Goal: Task Accomplishment & Management: Use online tool/utility

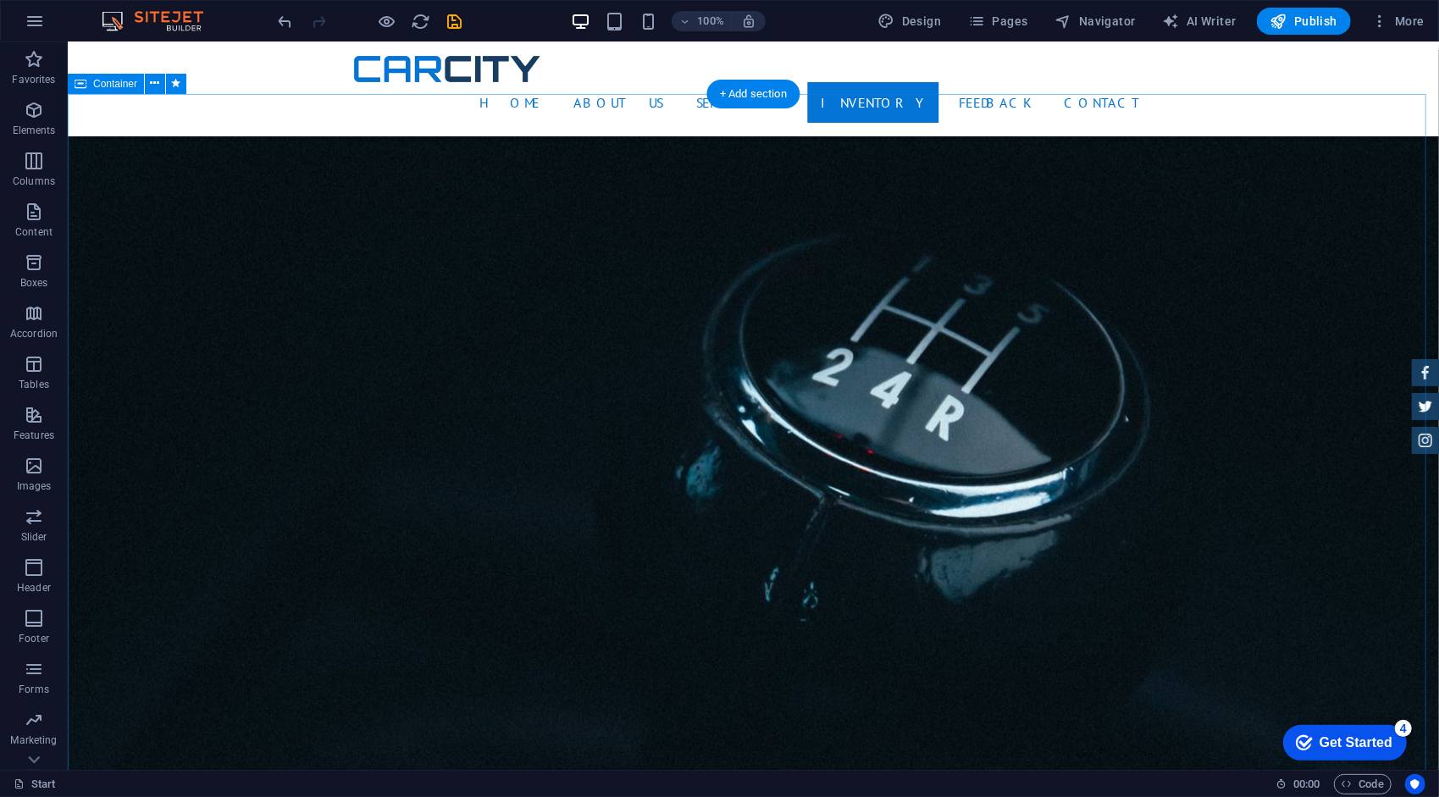
scroll to position [2542, 0]
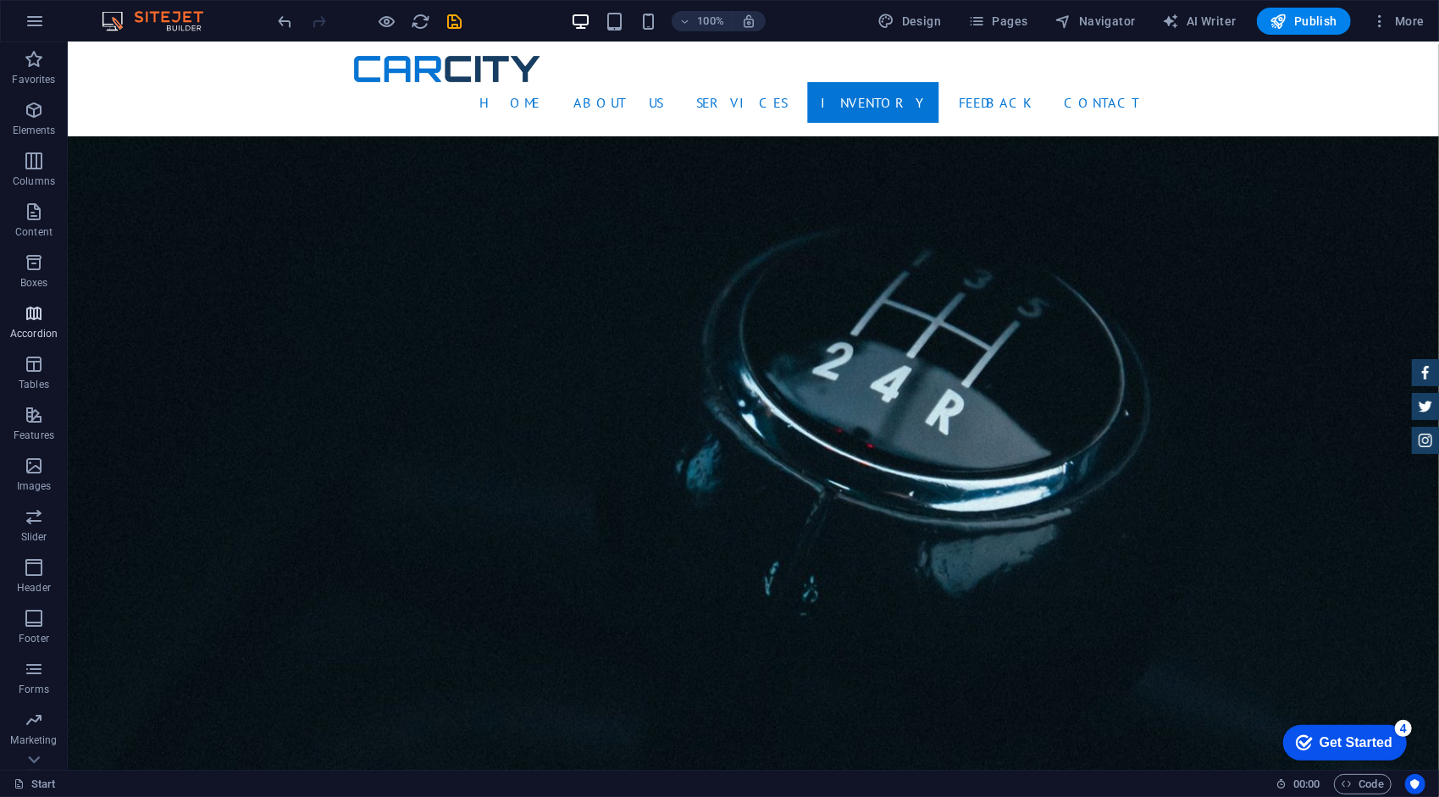
click at [52, 337] on p "Accordion" at bounding box center [33, 334] width 47 height 14
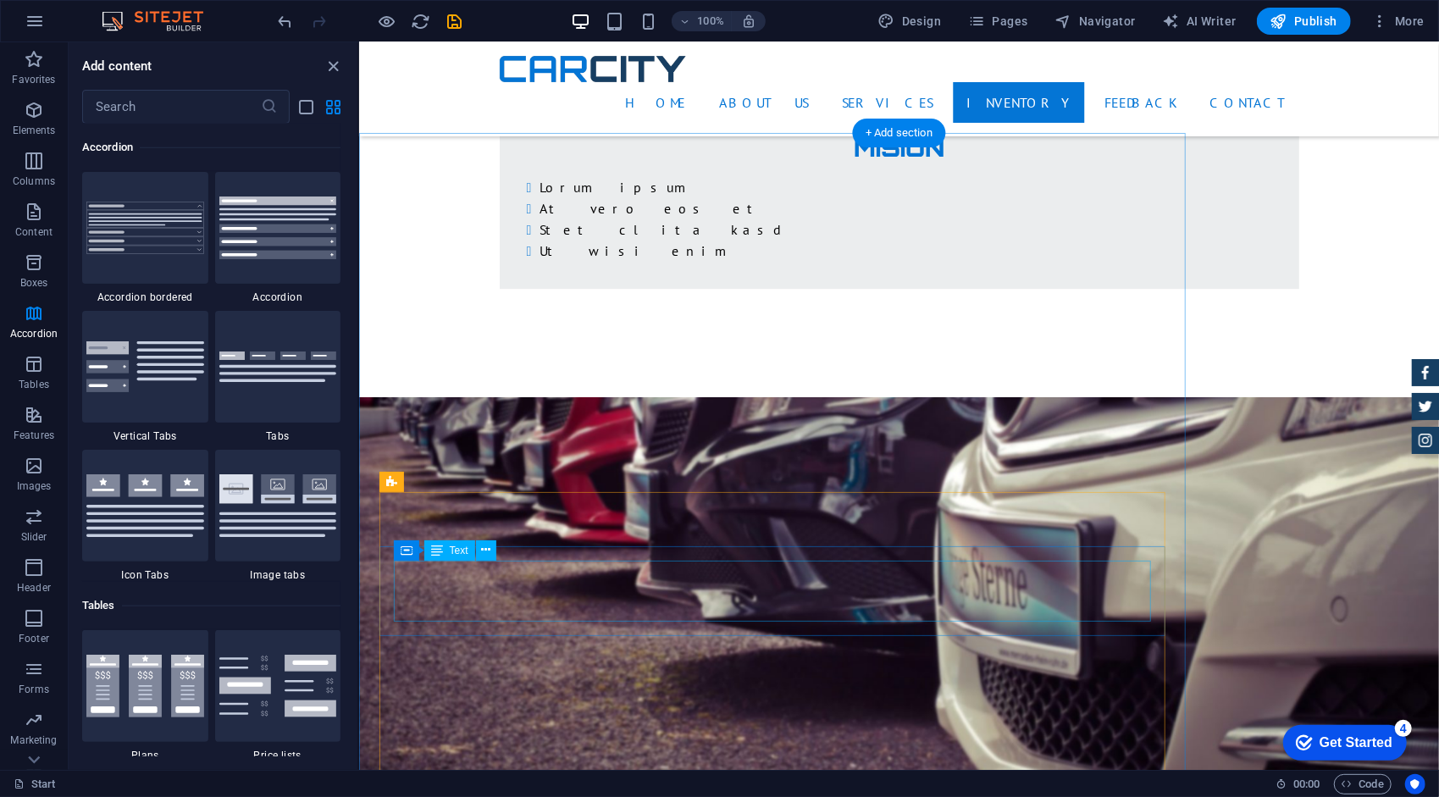
scroll to position [3304, 0]
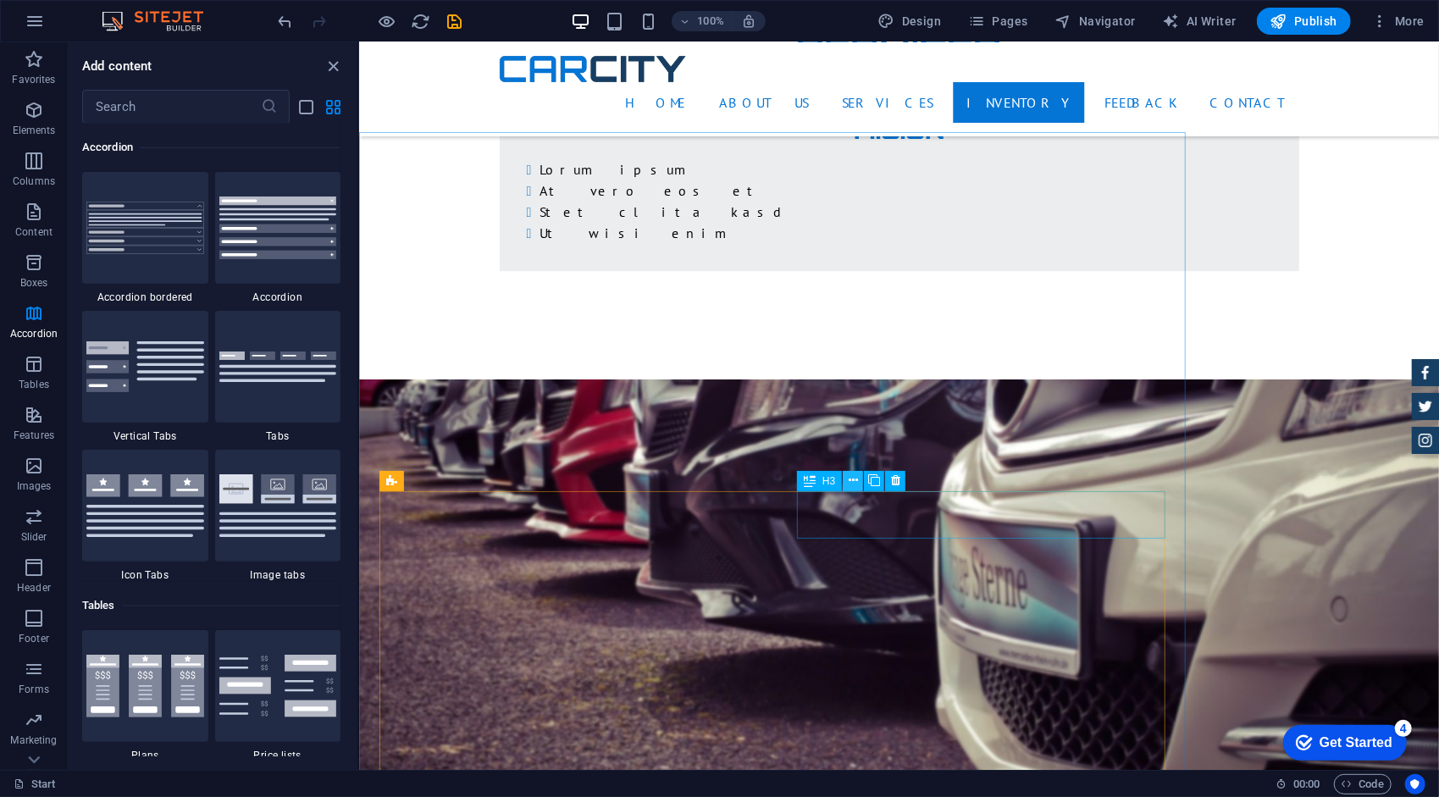
click at [851, 485] on icon at bounding box center [853, 481] width 9 height 18
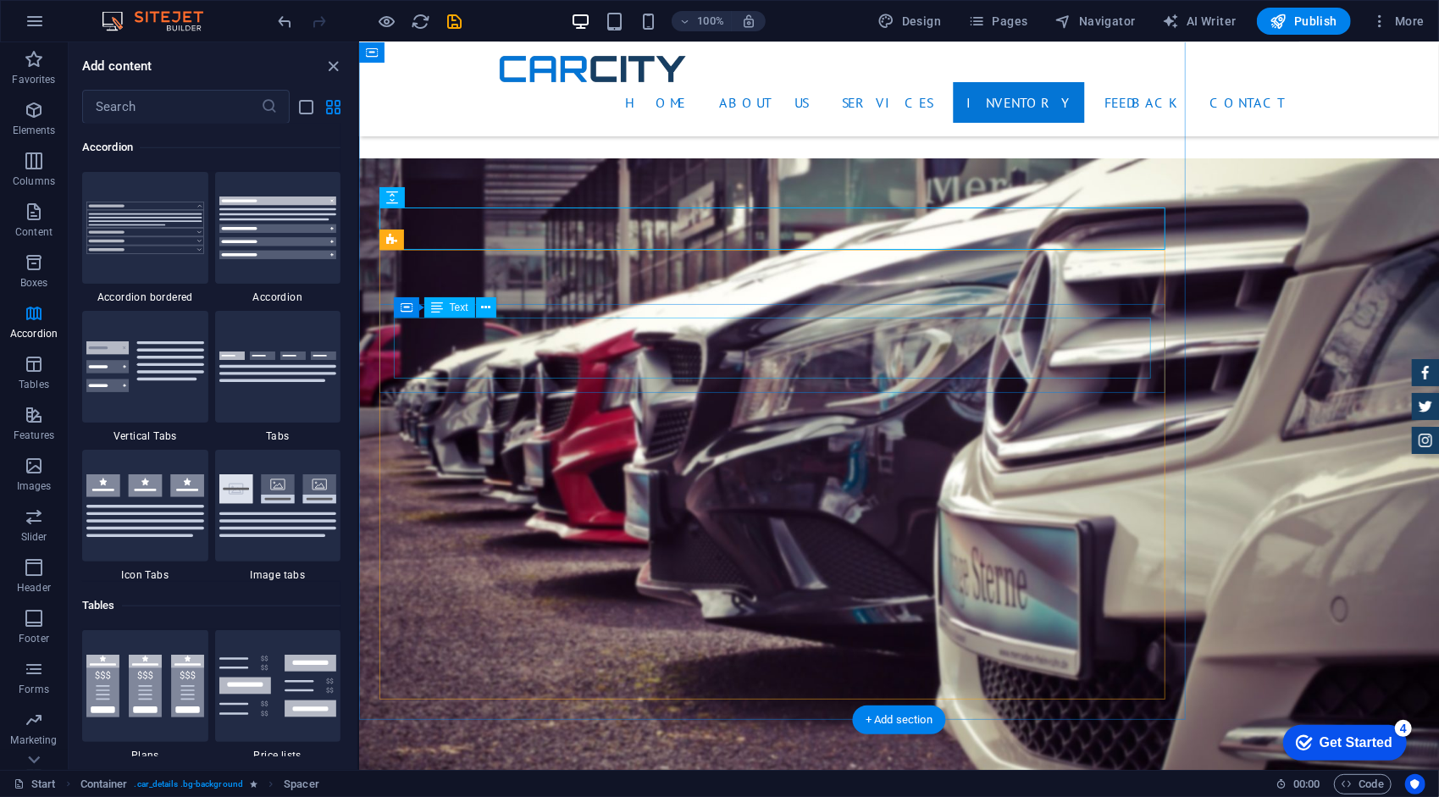
scroll to position [3473, 0]
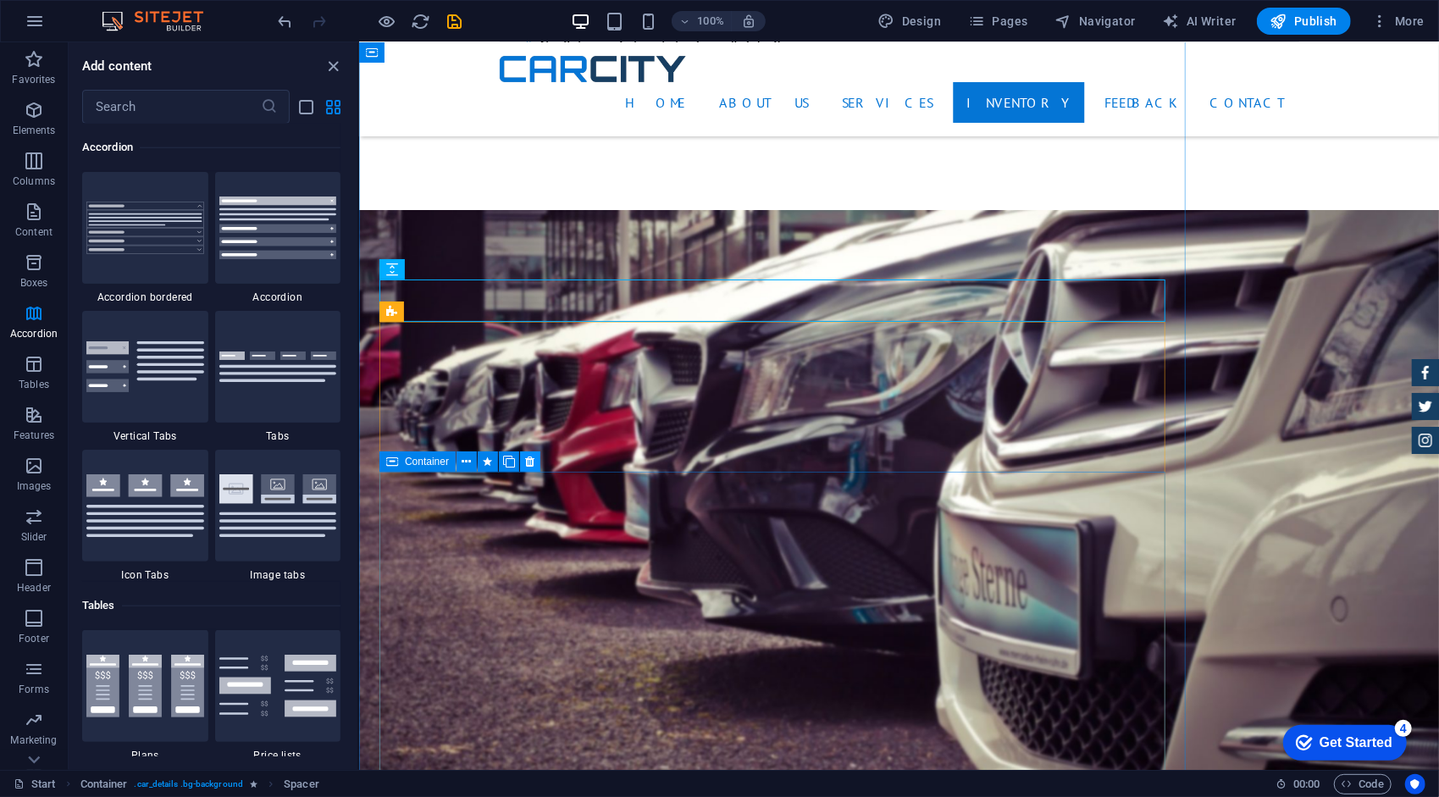
click at [531, 457] on icon at bounding box center [530, 462] width 9 height 18
click at [551, 521] on icon at bounding box center [549, 518] width 9 height 18
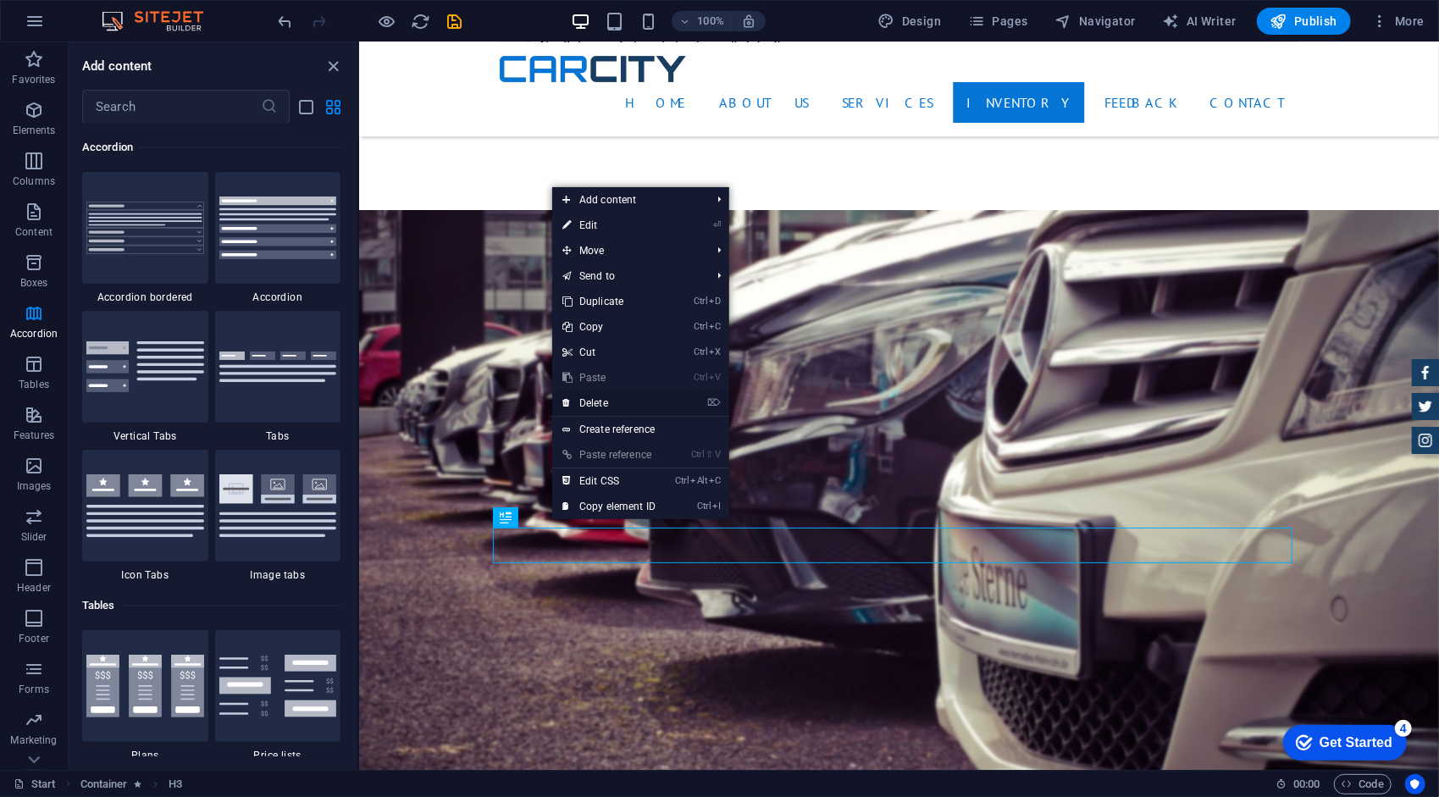
click at [601, 407] on link "⌦ Delete" at bounding box center [609, 403] width 114 height 25
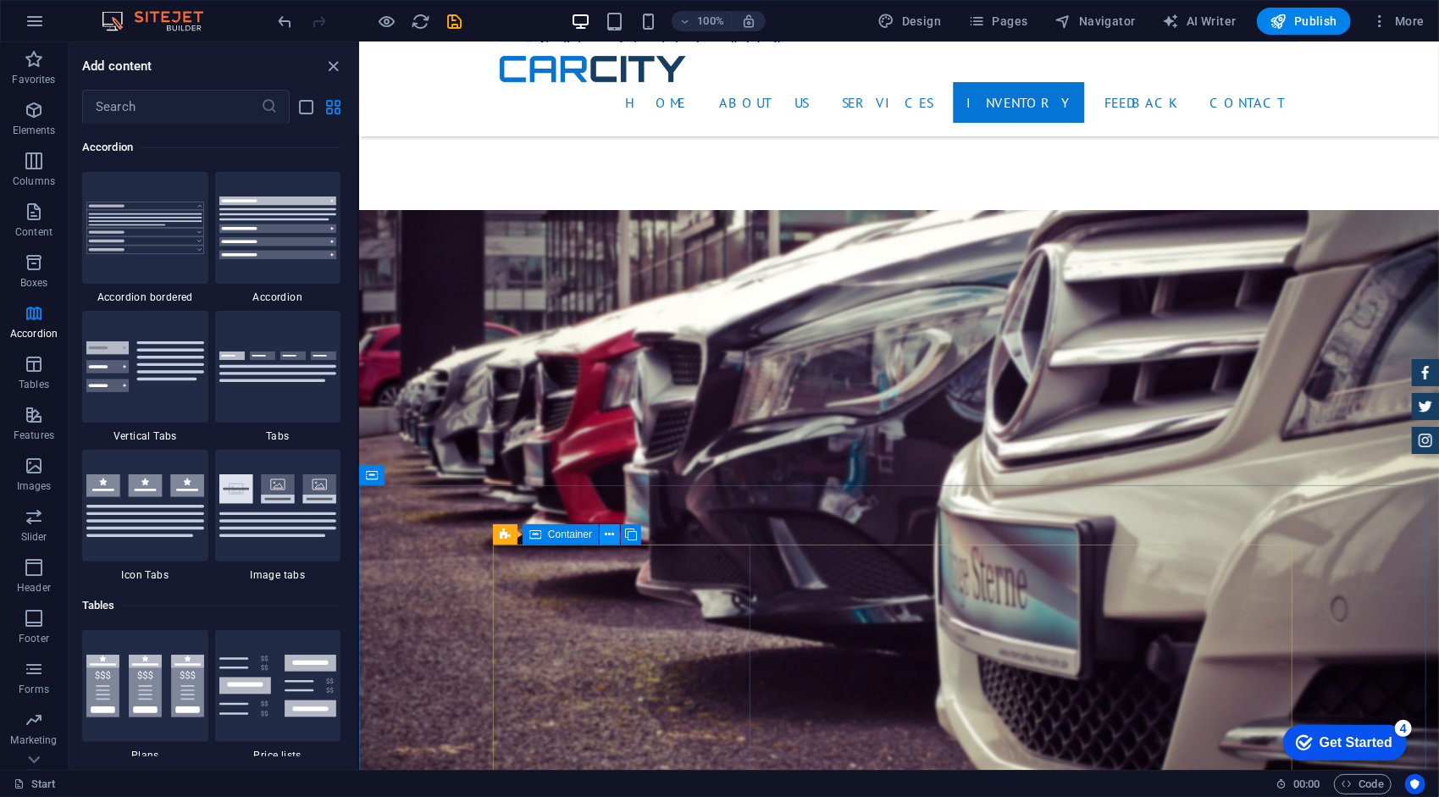
click at [606, 537] on icon at bounding box center [610, 535] width 9 height 18
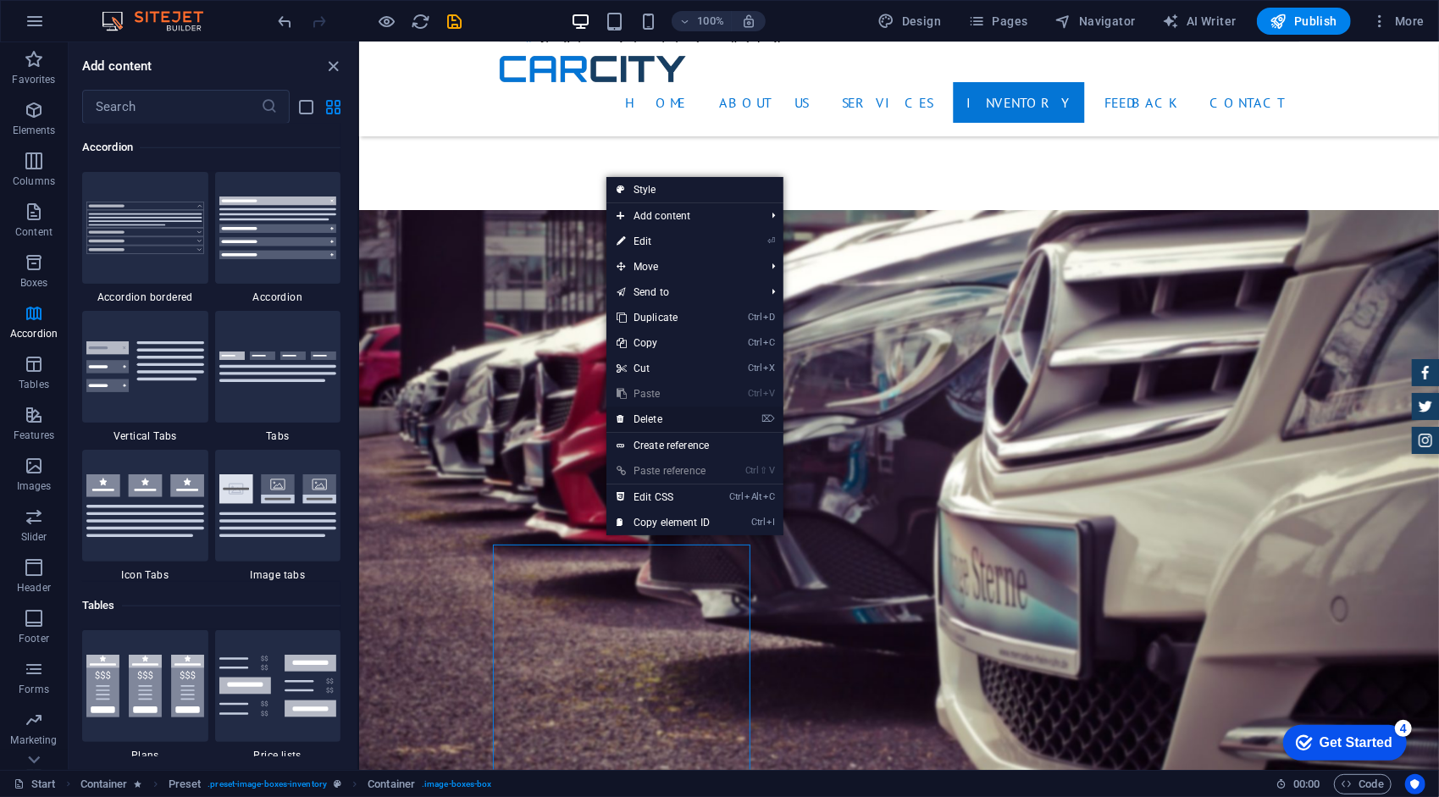
click at [649, 424] on link "⌦ Delete" at bounding box center [664, 419] width 114 height 25
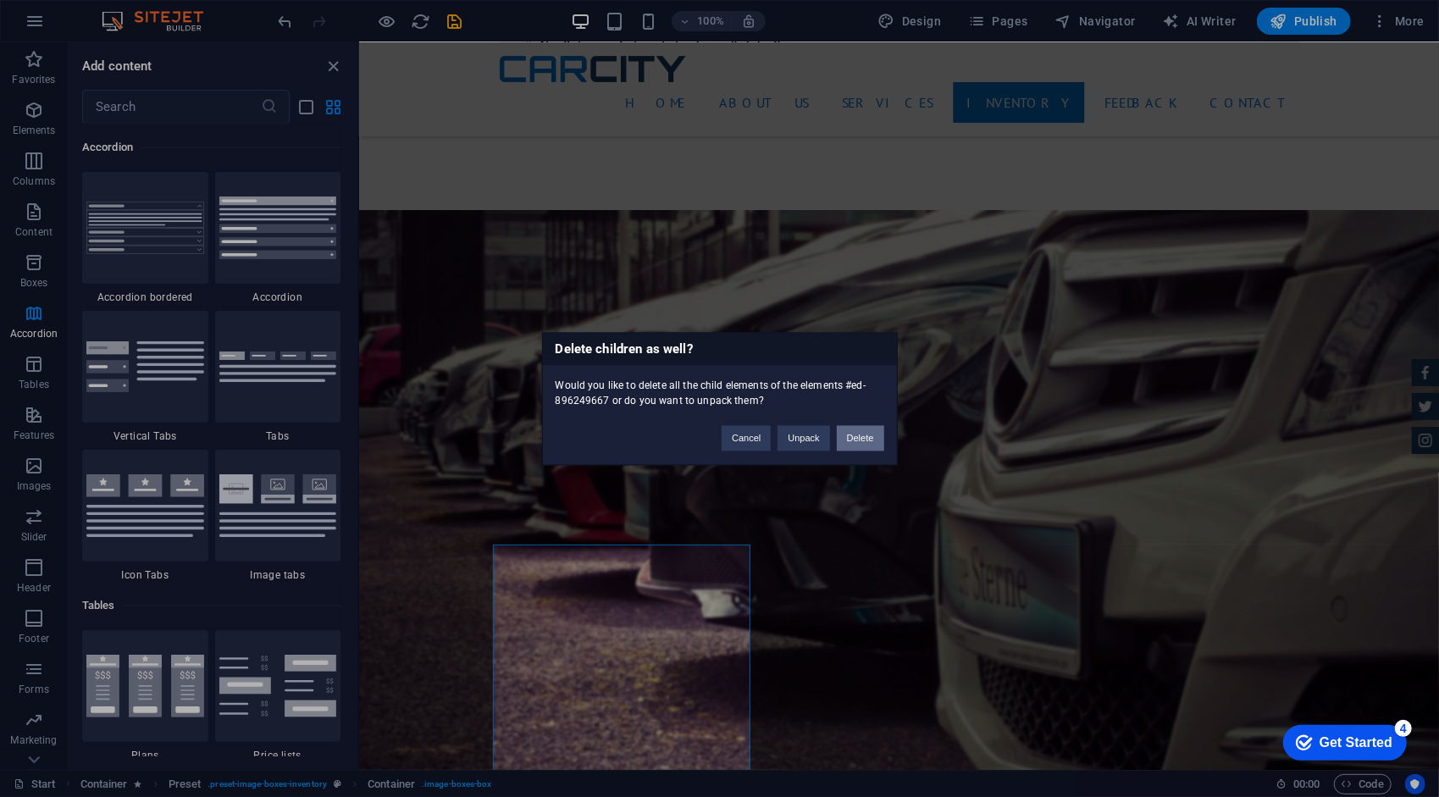
click at [867, 441] on button "Delete" at bounding box center [860, 437] width 47 height 25
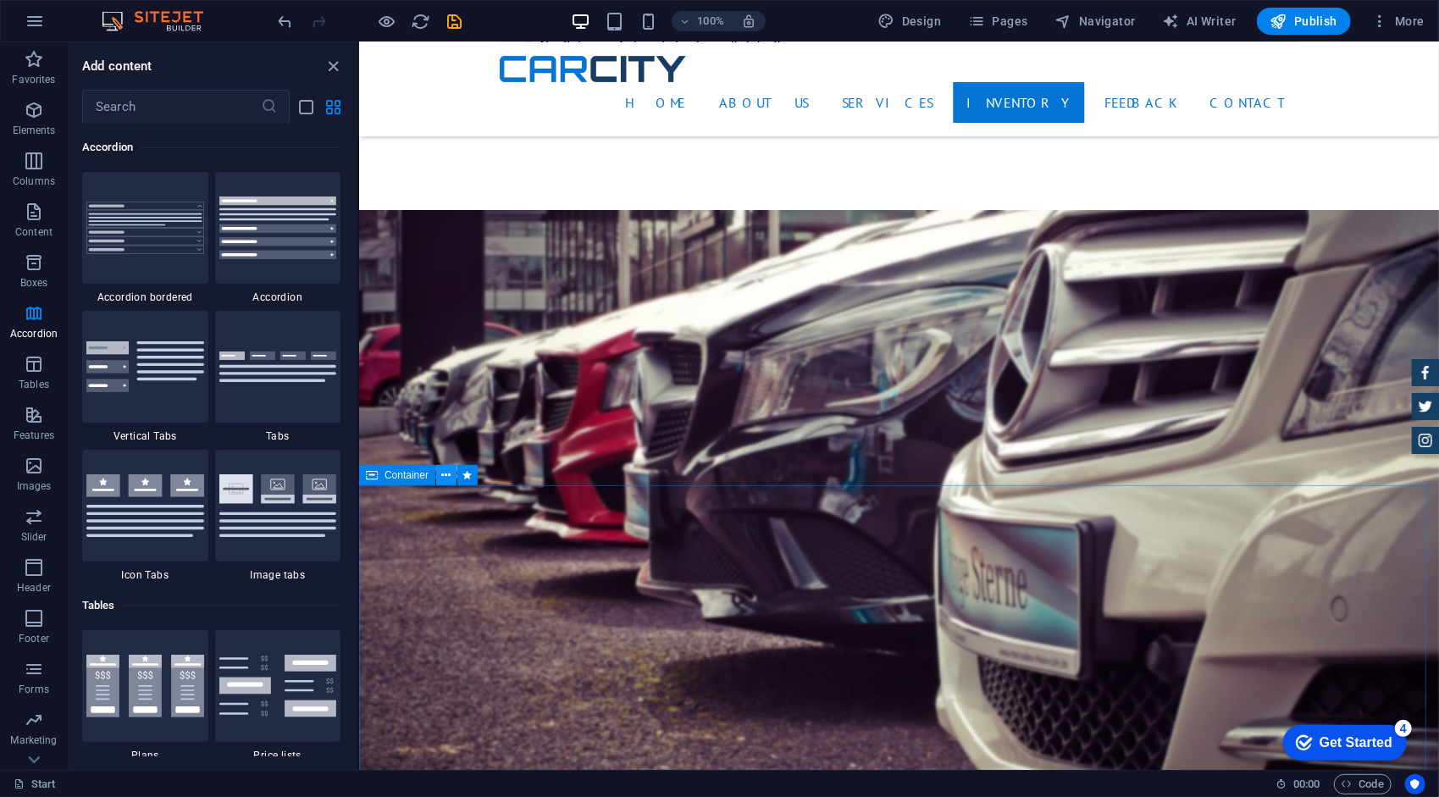
click at [446, 469] on icon at bounding box center [446, 476] width 9 height 18
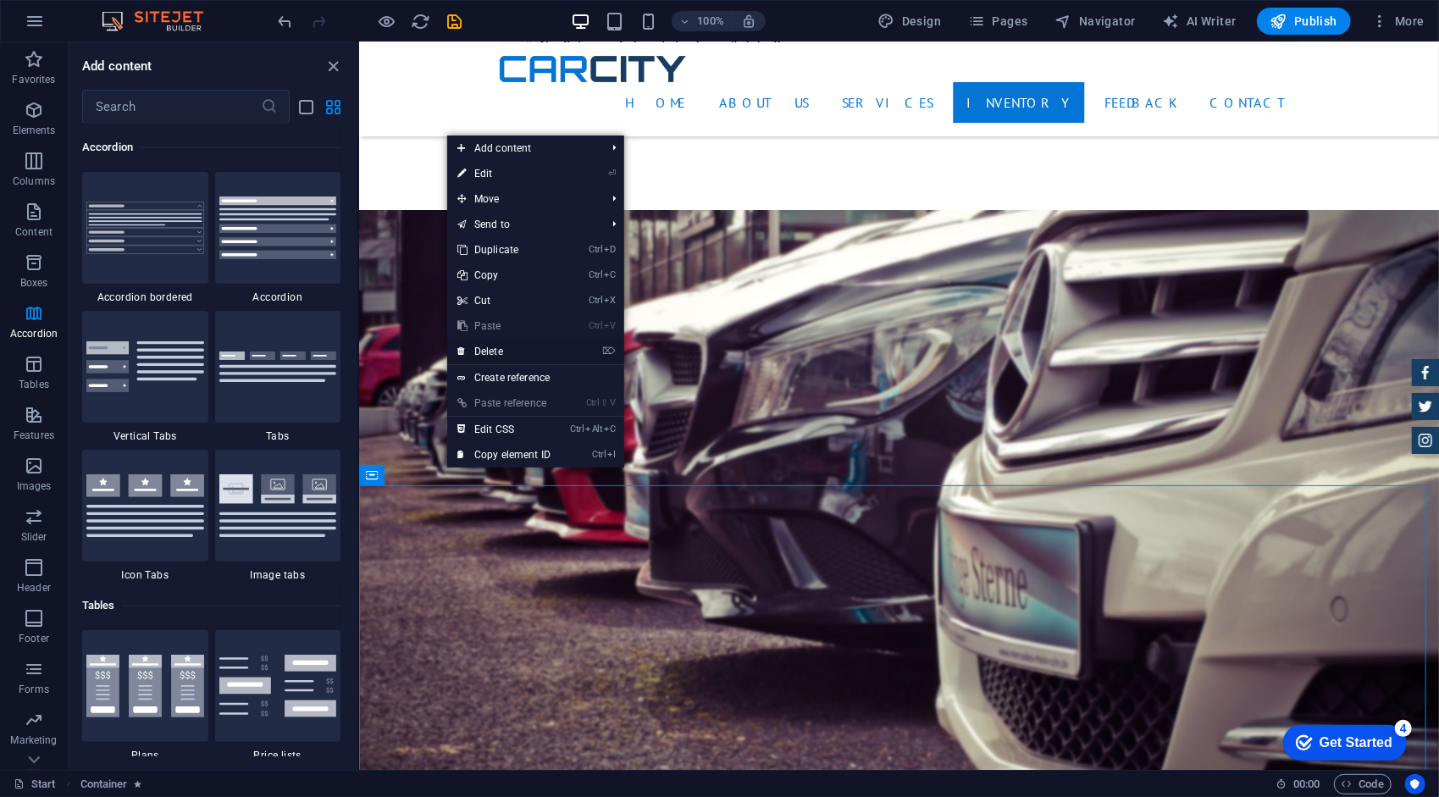
click at [508, 354] on link "⌦ Delete" at bounding box center [504, 351] width 114 height 25
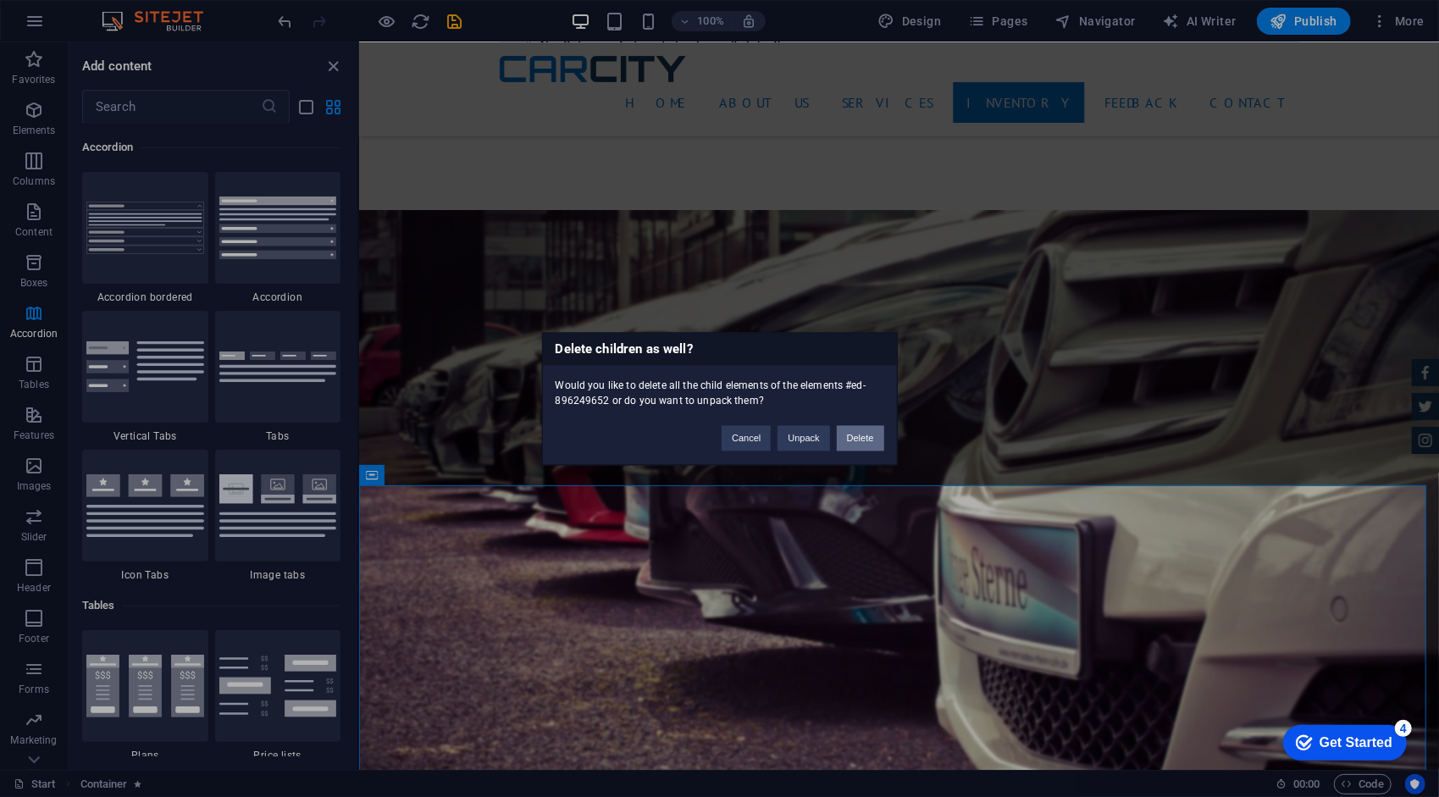
click at [857, 444] on button "Delete" at bounding box center [860, 437] width 47 height 25
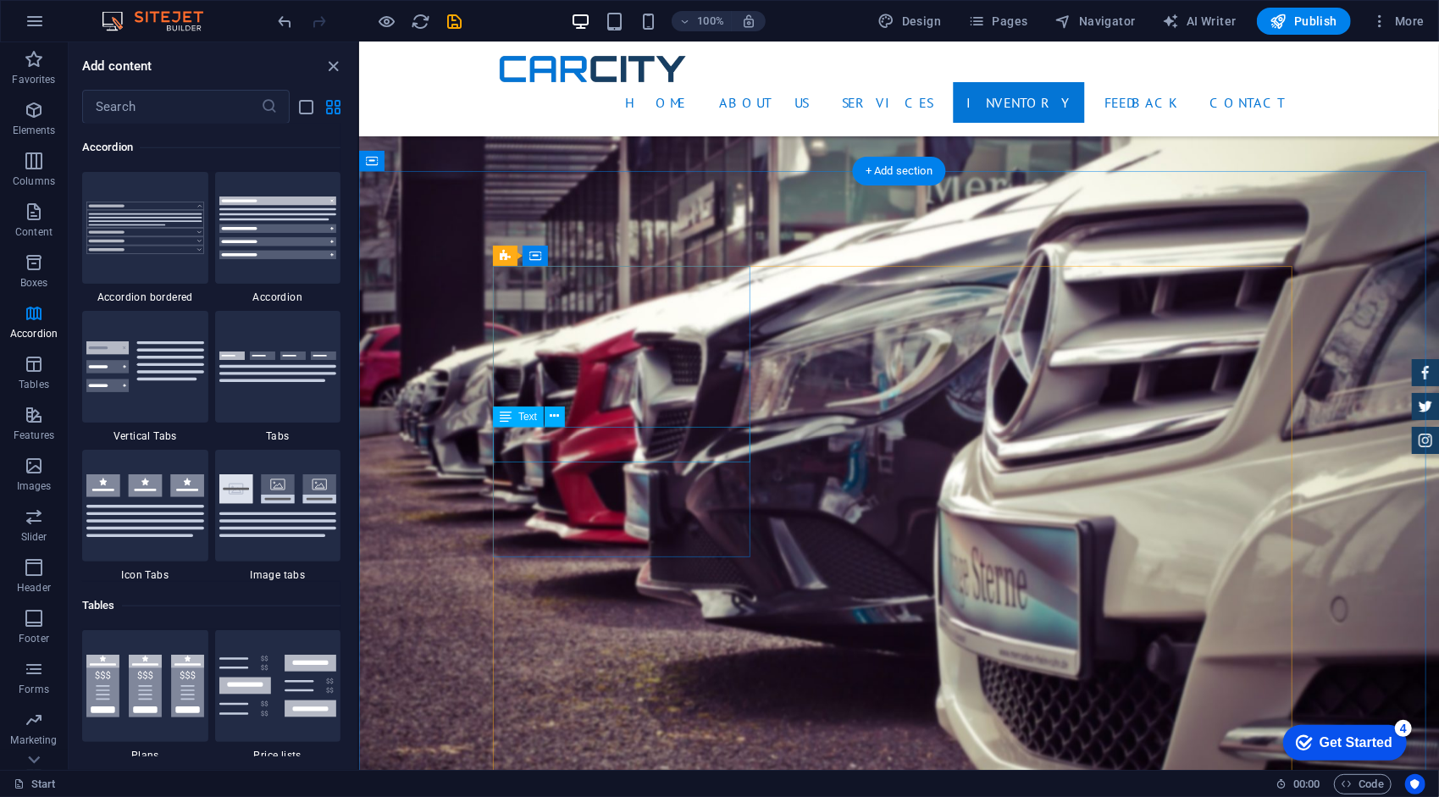
scroll to position [3558, 0]
click at [440, 396] on button at bounding box center [446, 390] width 20 height 20
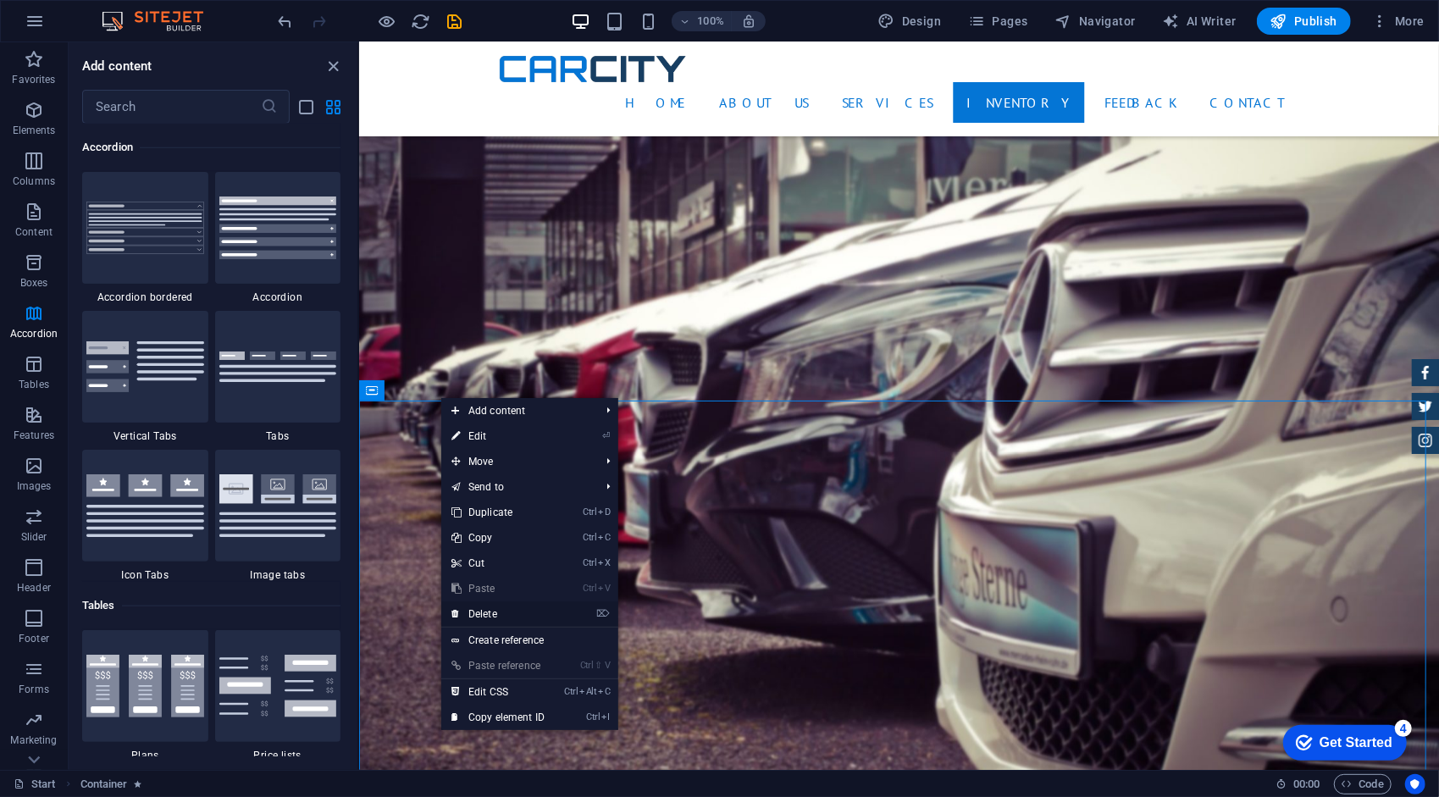
click at [512, 610] on link "⌦ Delete" at bounding box center [498, 613] width 114 height 25
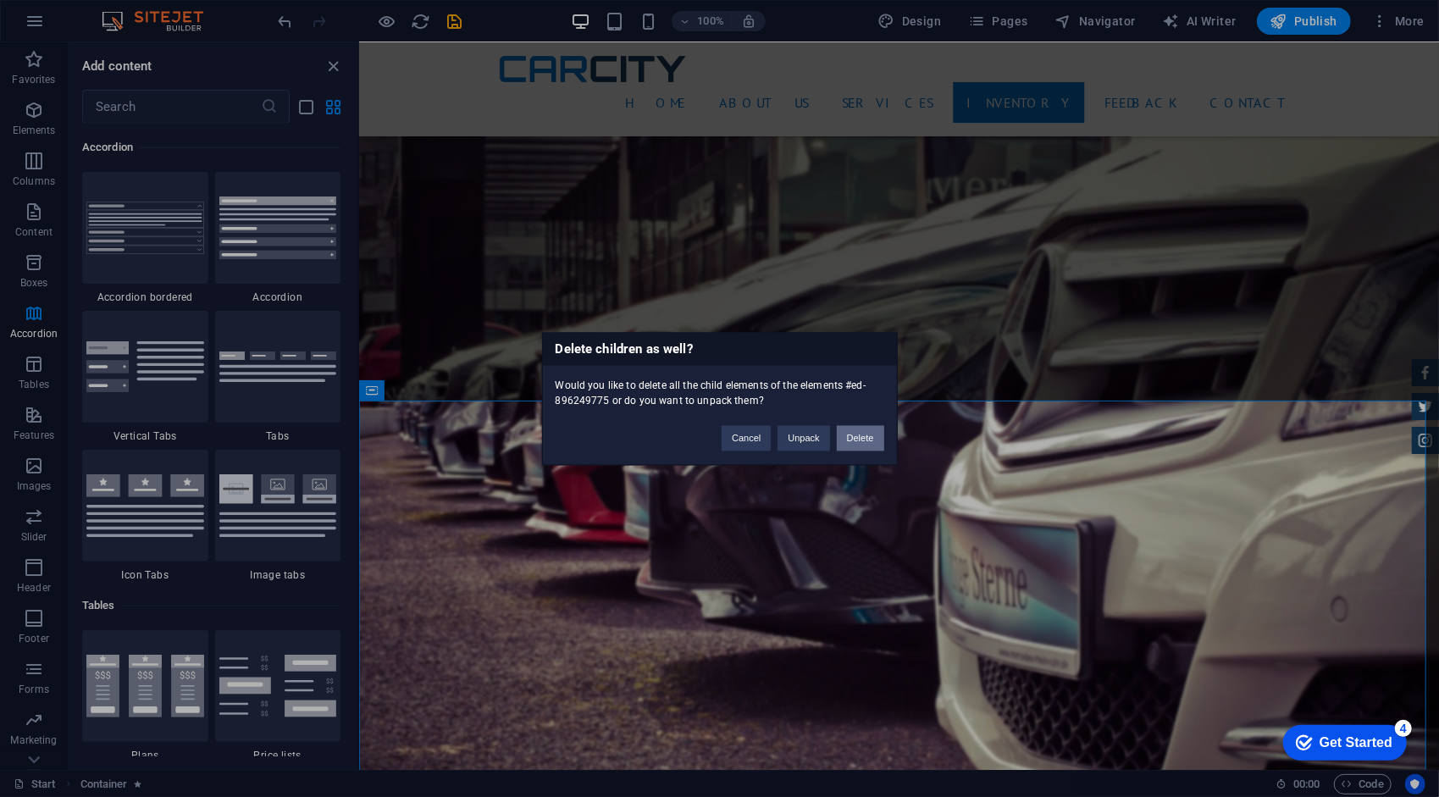
click at [855, 443] on button "Delete" at bounding box center [860, 437] width 47 height 25
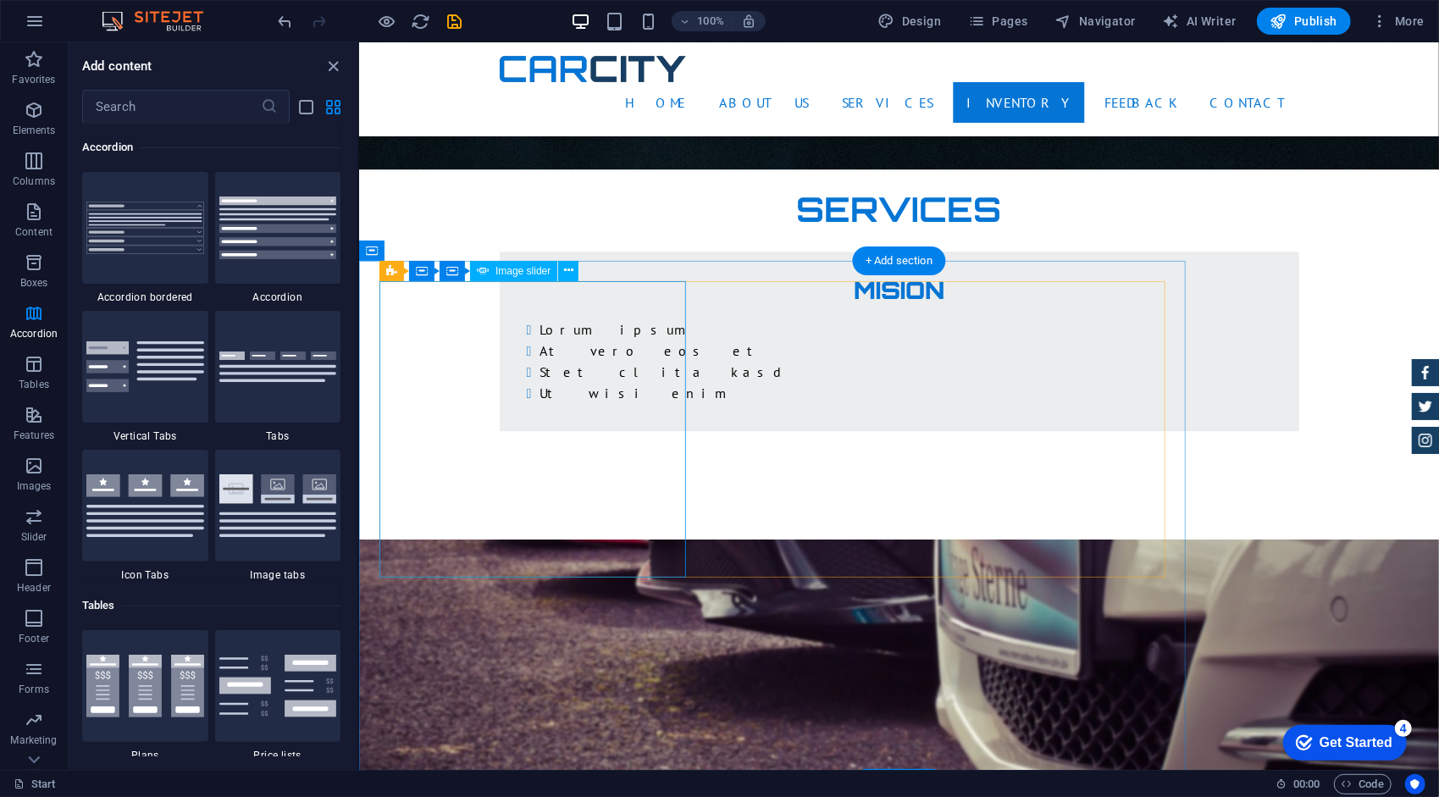
scroll to position [3135, 0]
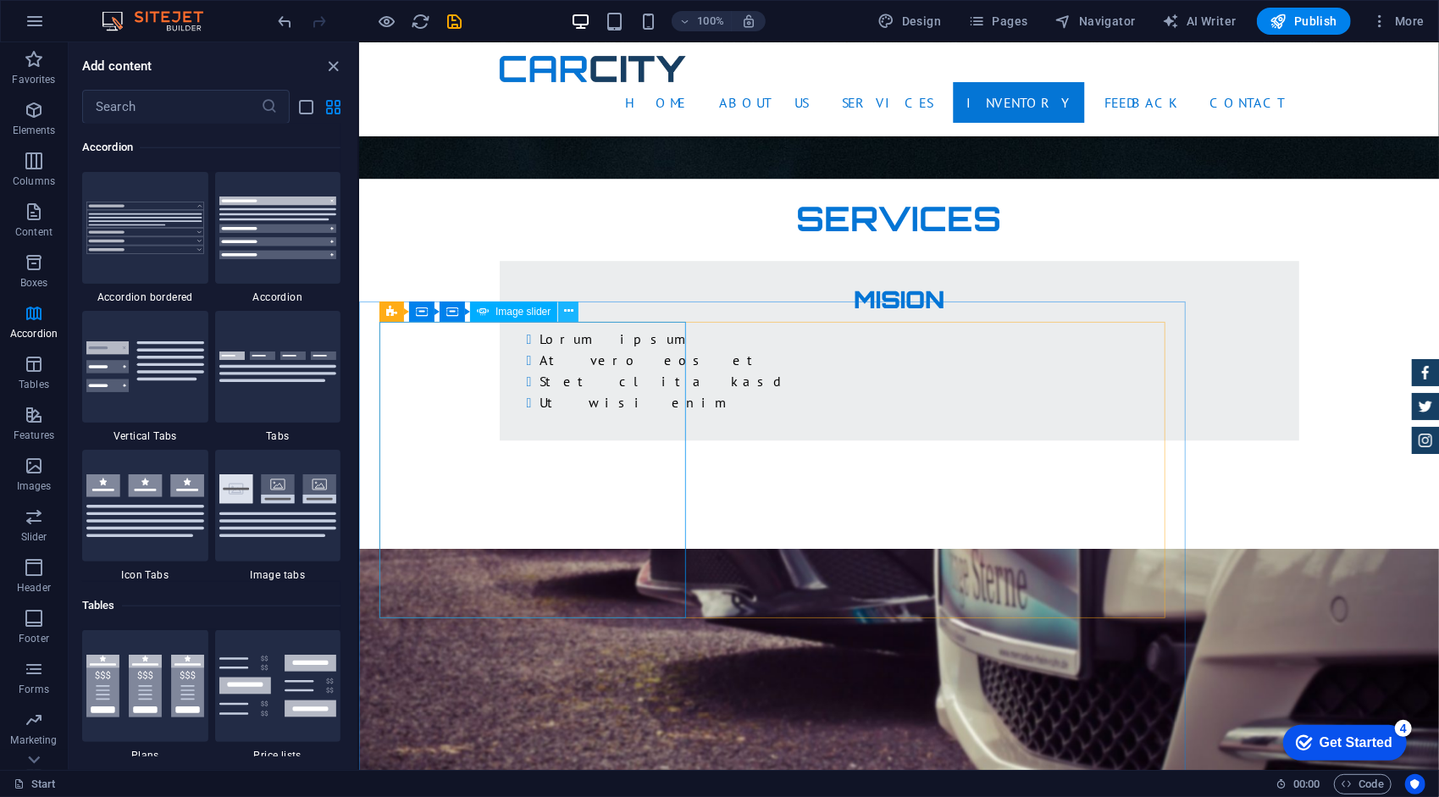
click at [571, 310] on icon at bounding box center [568, 311] width 9 height 18
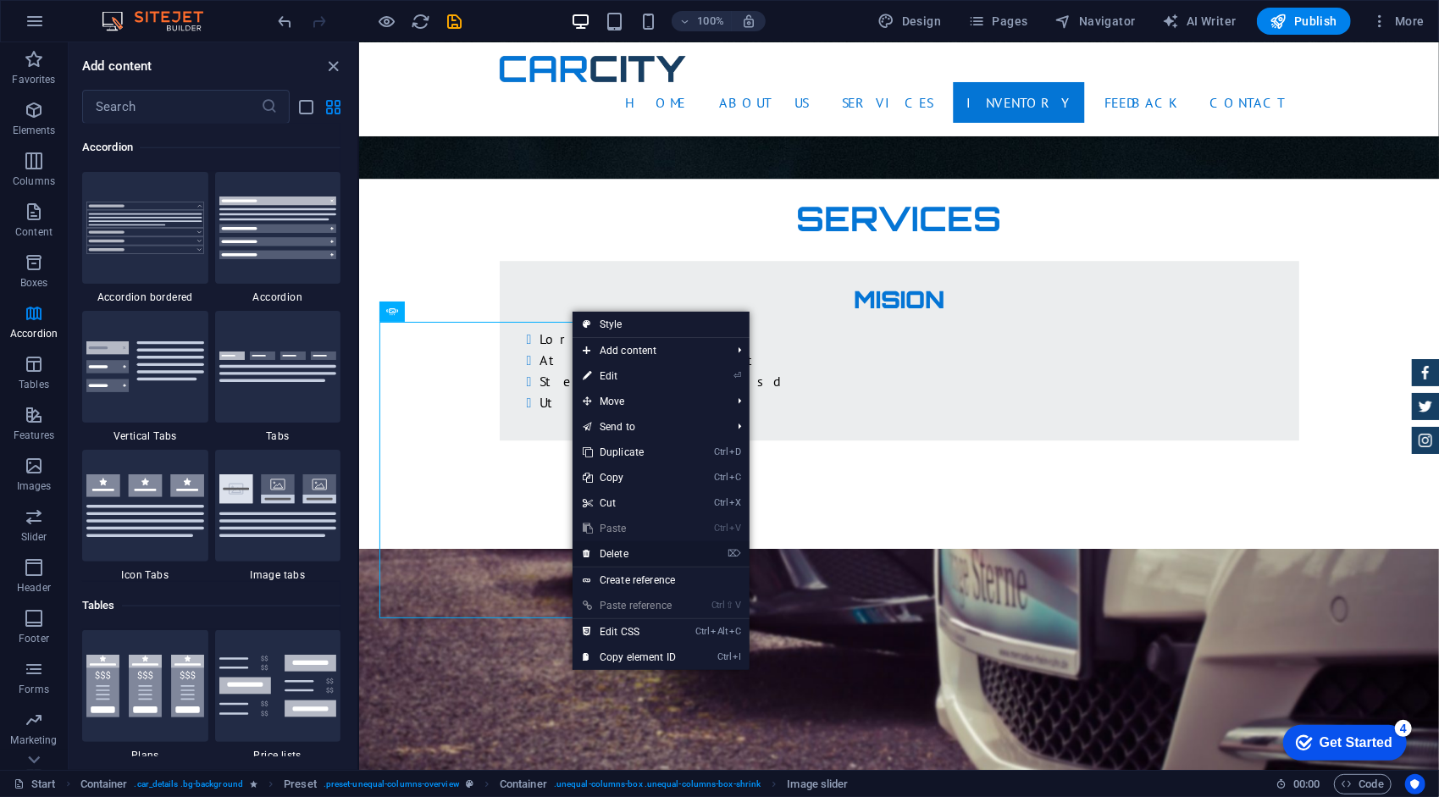
drag, startPoint x: 629, startPoint y: 548, endPoint x: 352, endPoint y: 424, distance: 303.4
click at [629, 548] on link "⌦ Delete" at bounding box center [630, 553] width 114 height 25
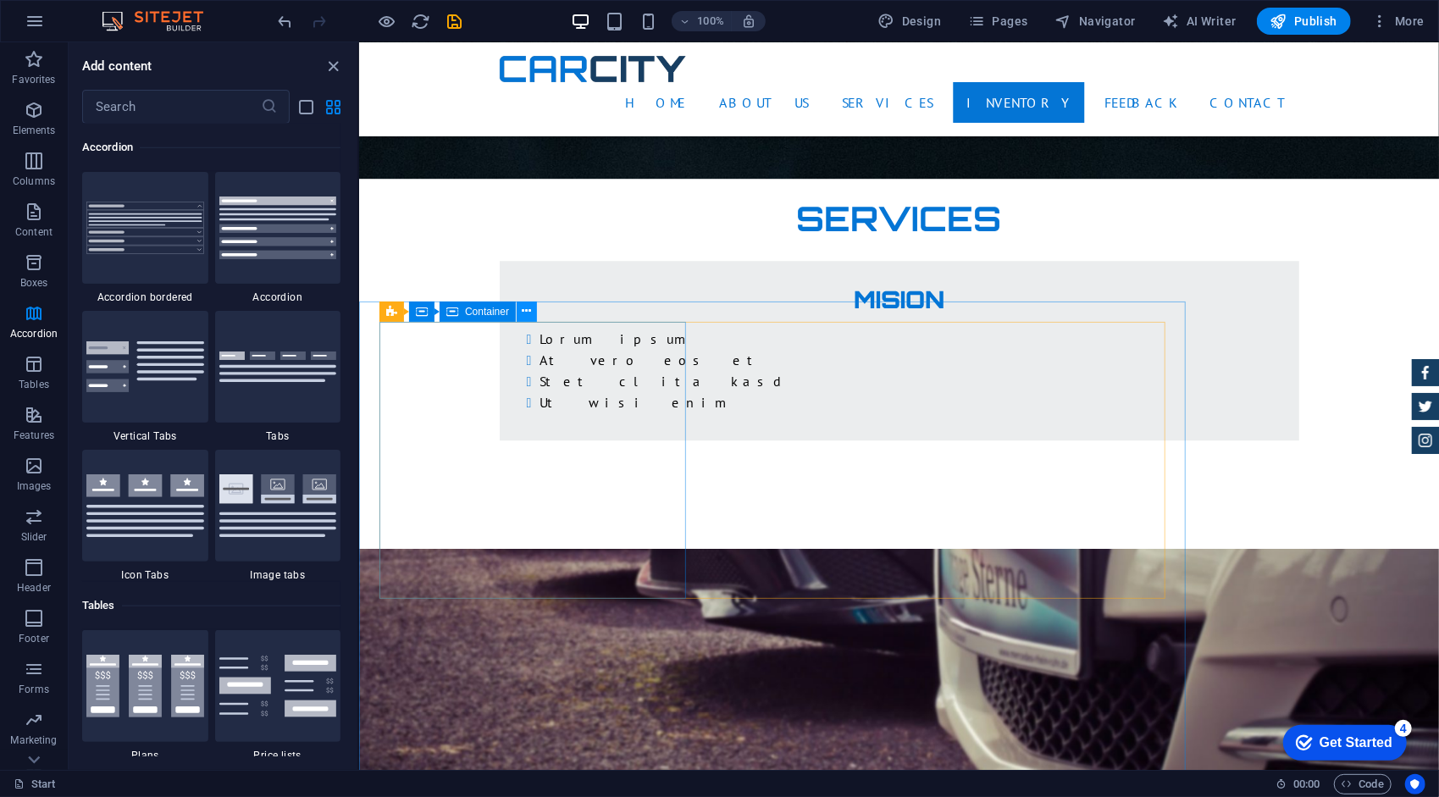
click at [523, 313] on icon at bounding box center [527, 311] width 9 height 18
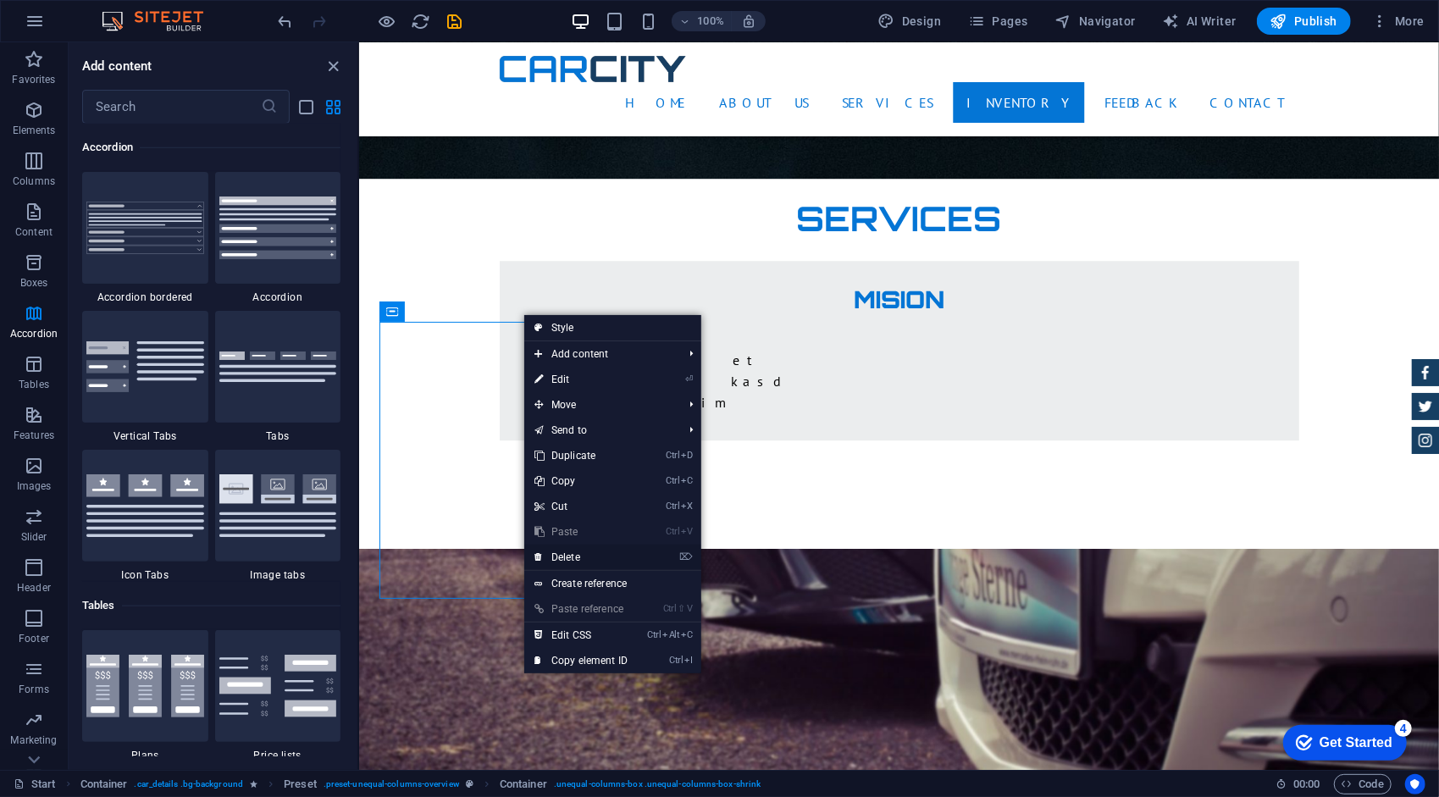
click at [581, 557] on link "⌦ Delete" at bounding box center [581, 557] width 114 height 25
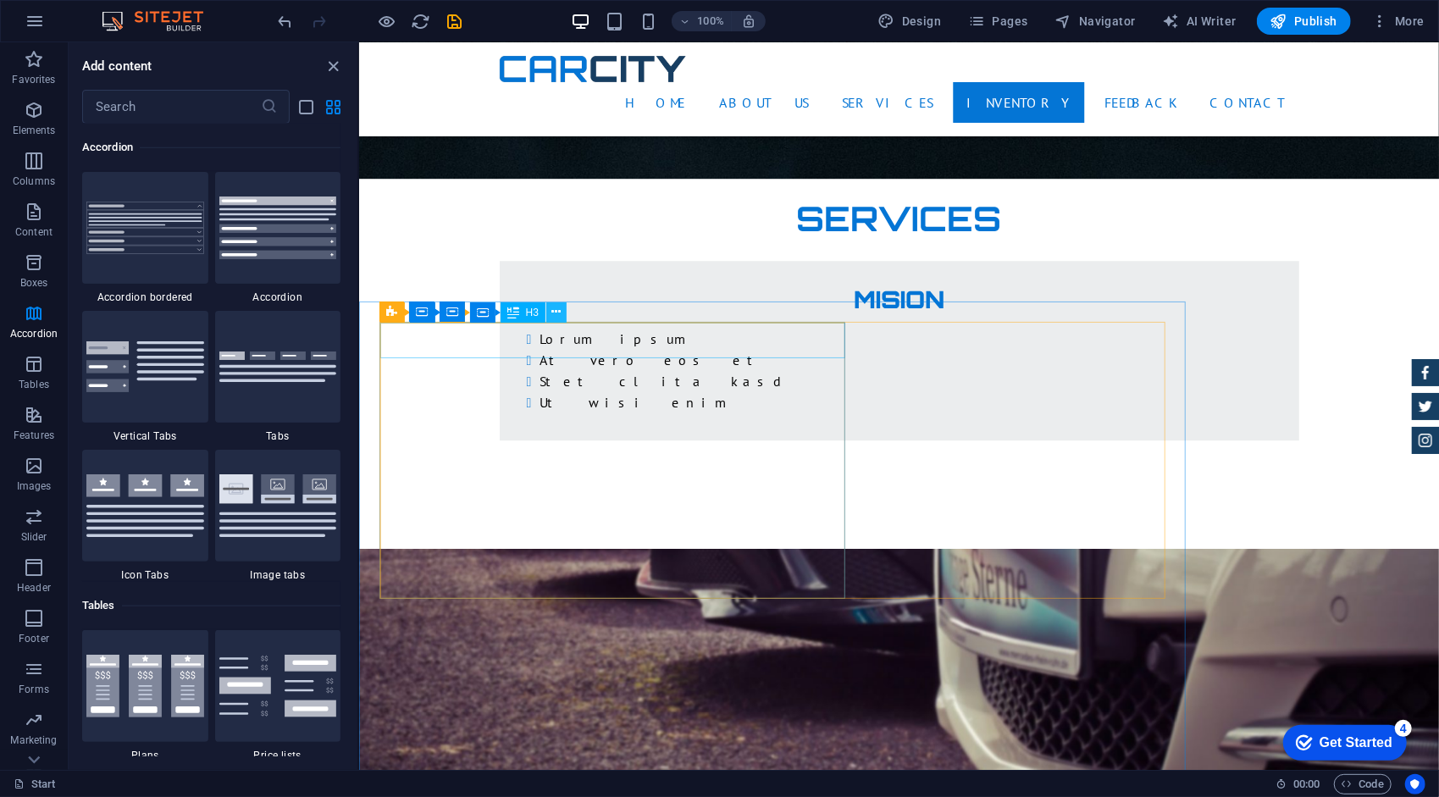
drag, startPoint x: 201, startPoint y: 281, endPoint x: 561, endPoint y: 321, distance: 362.2
click at [561, 321] on button at bounding box center [556, 312] width 20 height 20
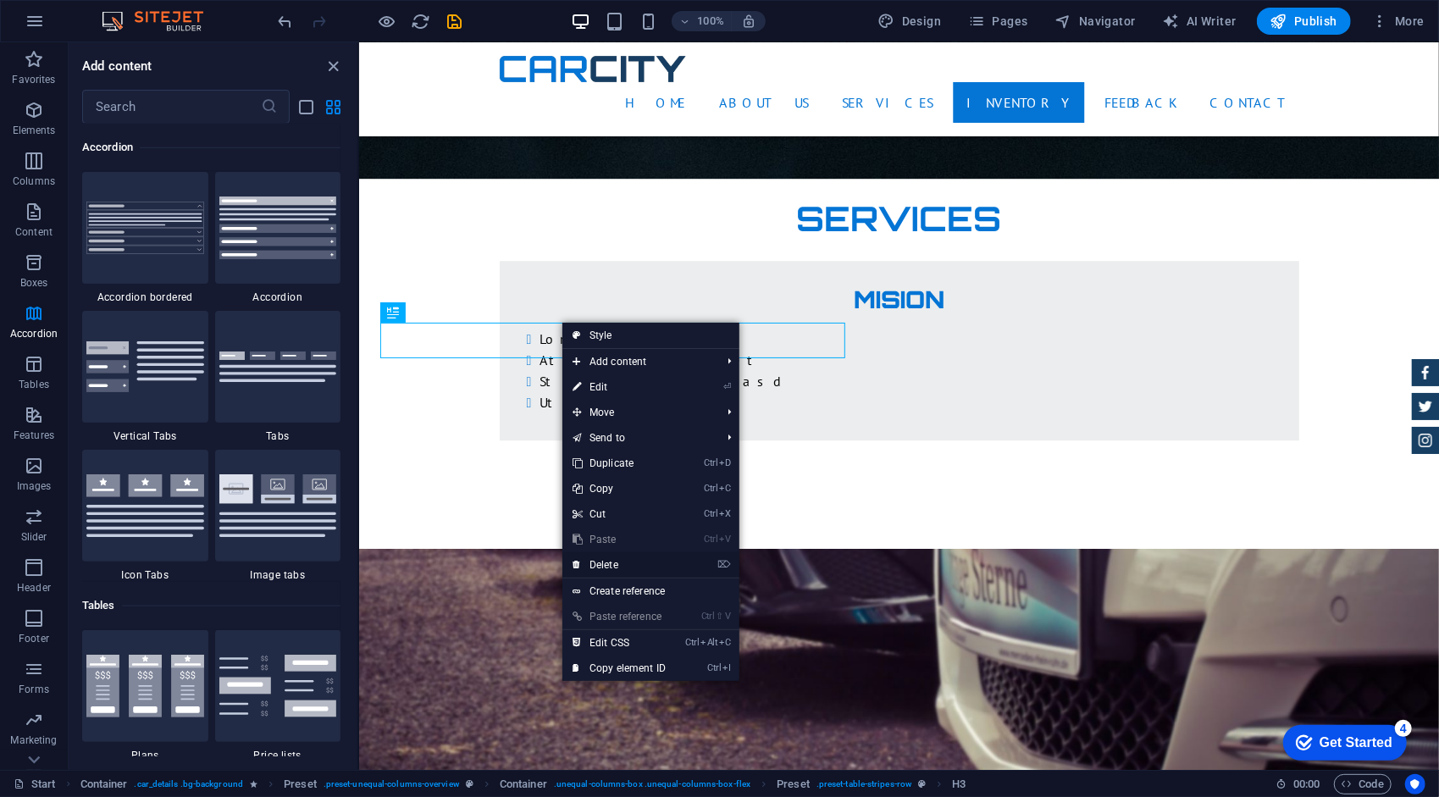
click at [631, 563] on link "⌦ Delete" at bounding box center [620, 564] width 114 height 25
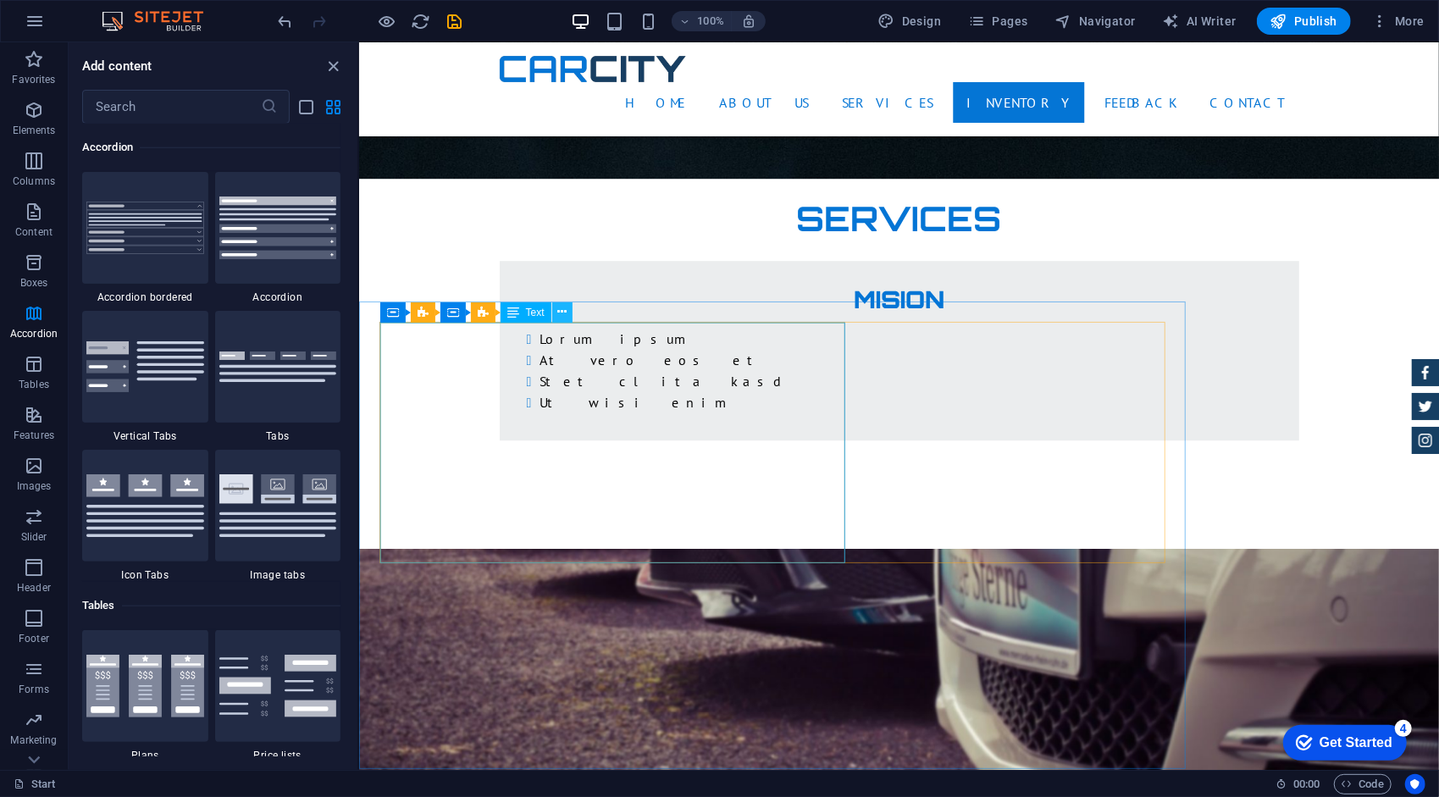
click at [560, 319] on icon at bounding box center [561, 312] width 9 height 18
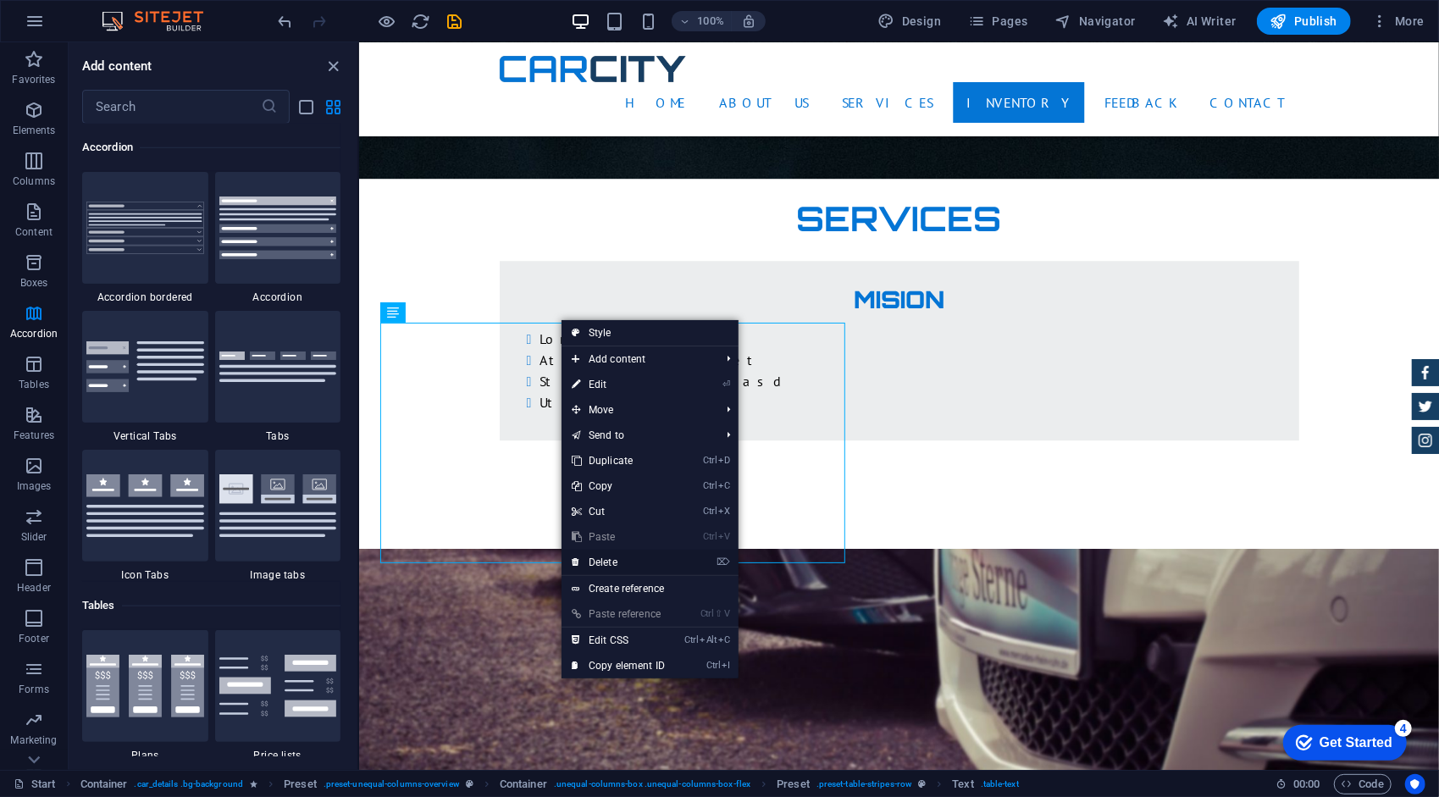
click at [613, 564] on link "⌦ Delete" at bounding box center [619, 562] width 114 height 25
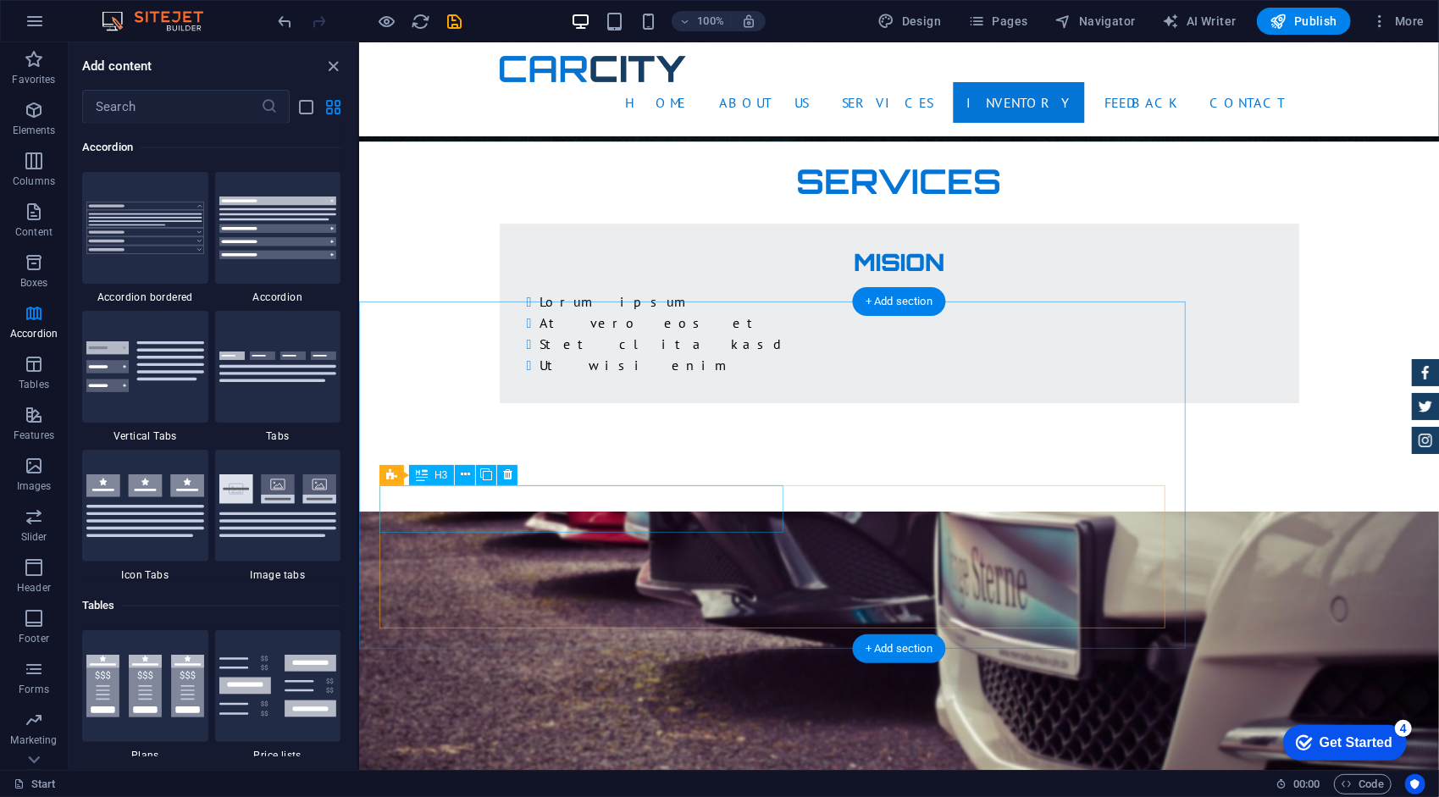
scroll to position [3219, 0]
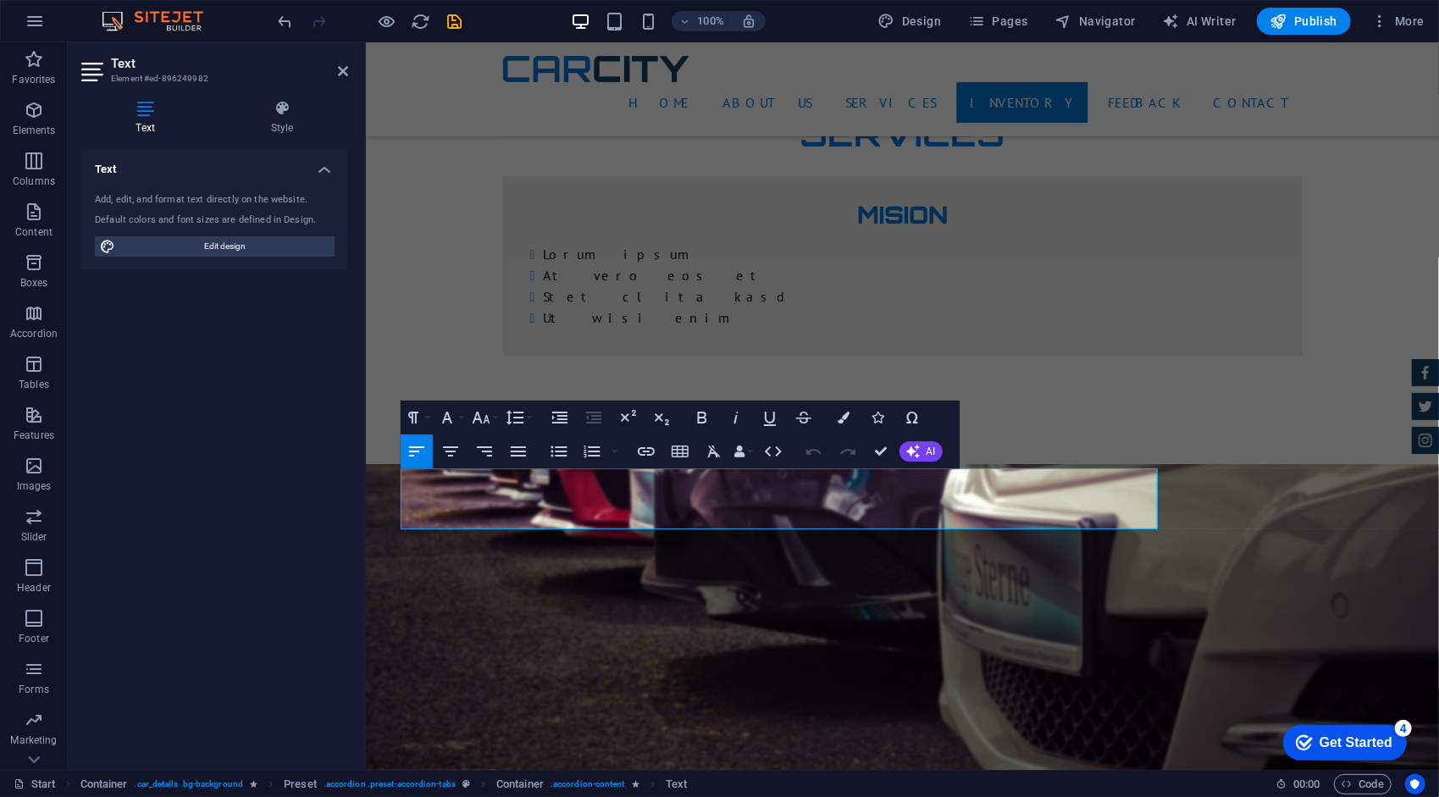
drag, startPoint x: 1143, startPoint y: 518, endPoint x: 706, endPoint y: 490, distance: 438.1
